Goal: Transaction & Acquisition: Purchase product/service

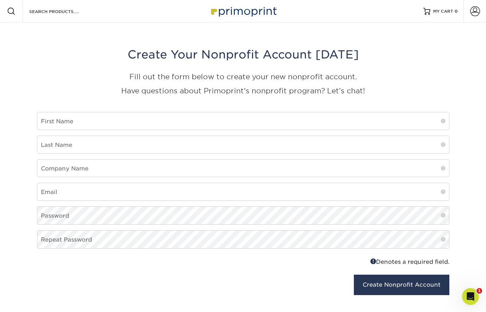
click at [230, 13] on img at bounding box center [243, 11] width 70 height 15
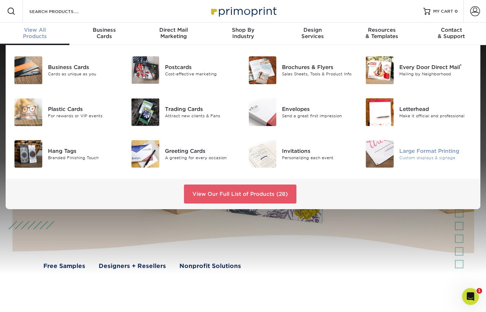
click at [420, 153] on div "Large Format Printing" at bounding box center [435, 151] width 73 height 8
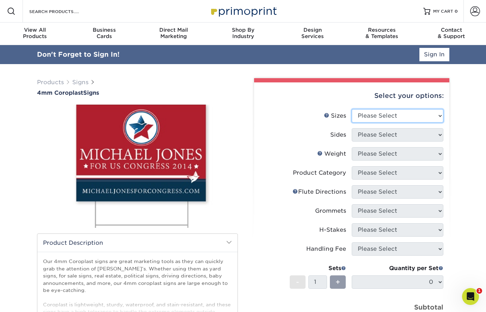
select select "24.00x36.00"
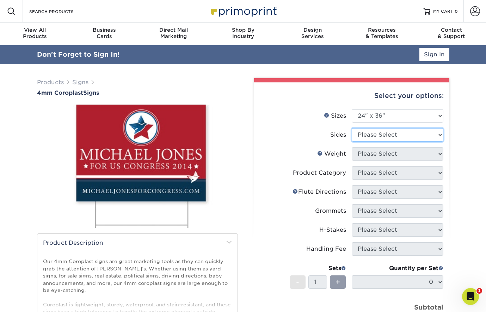
select select "13abbda7-1d64-4f25-8bb2-c179b224825d"
click at [375, 153] on form "Sizes Help Sizes Please Select 12" x 18" 18" x 24" 24" x 24" 24" x 36" Sides Pl…" at bounding box center [352, 226] width 184 height 234
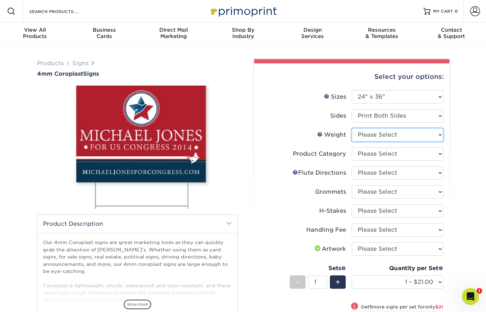
select select "4CORO"
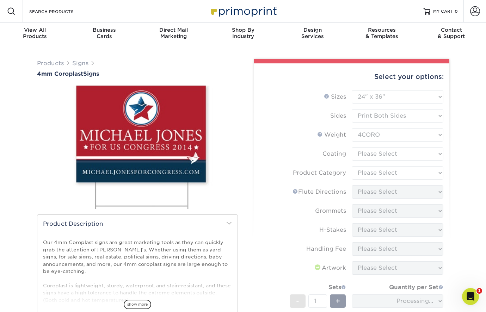
click at [380, 154] on form "Sizes Help Sizes Please Select 12" x 18" 18" x 24" 24" x 24" 24" x 36" Sides Pl…" at bounding box center [352, 226] width 184 height 272
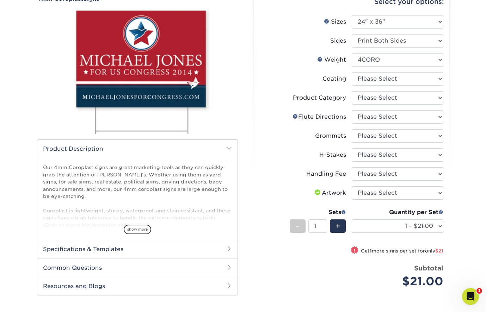
scroll to position [75, 0]
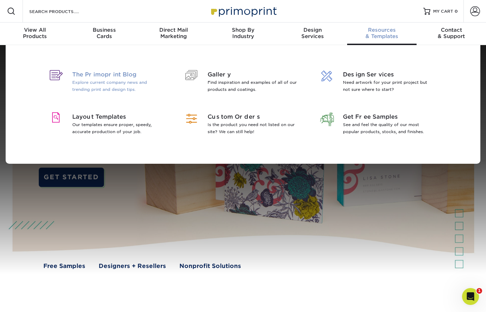
click at [123, 71] on span "The Primoprint Blog" at bounding box center [117, 74] width 91 height 8
